Goal: Navigation & Orientation: Find specific page/section

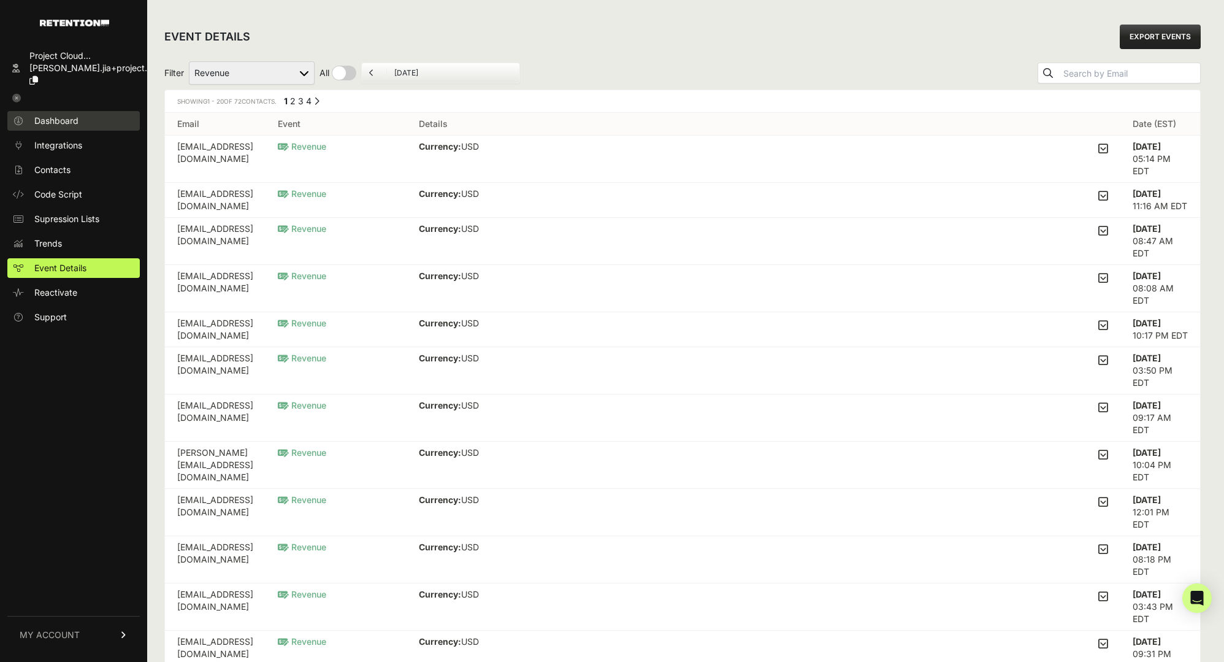
click at [98, 111] on link "Dashboard" at bounding box center [73, 121] width 132 height 20
